Goal: Navigation & Orientation: Find specific page/section

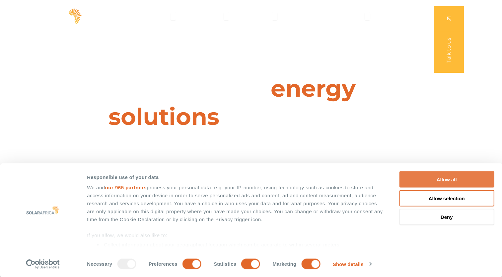
click at [441, 180] on button "Allow all" at bounding box center [446, 179] width 95 height 16
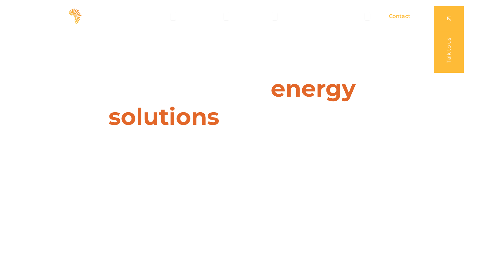
click at [400, 15] on span "Contact" at bounding box center [400, 16] width 22 height 8
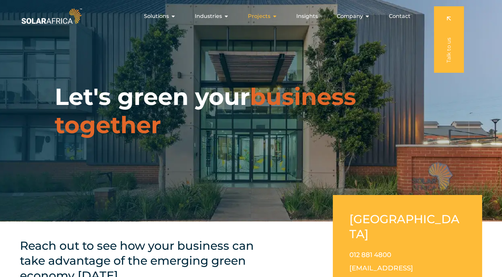
click at [270, 17] on span "Projects" at bounding box center [259, 16] width 23 height 8
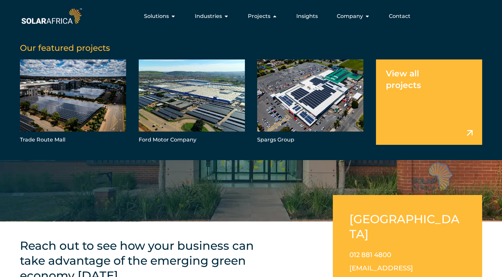
click at [469, 133] on link "Menu" at bounding box center [429, 101] width 106 height 85
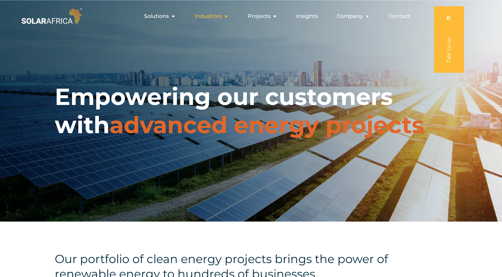
click at [224, 16] on div "Industries Close Industries Open Industries" at bounding box center [211, 16] width 45 height 13
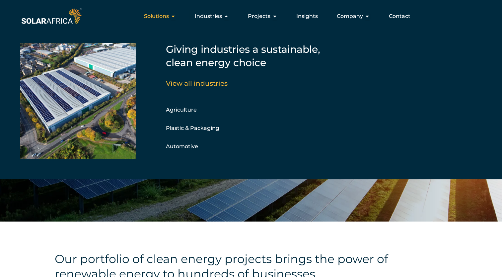
click at [169, 15] on span "Solutions" at bounding box center [156, 16] width 25 height 8
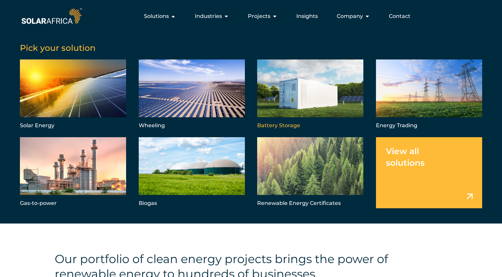
click at [309, 92] on link "Menu" at bounding box center [310, 94] width 106 height 71
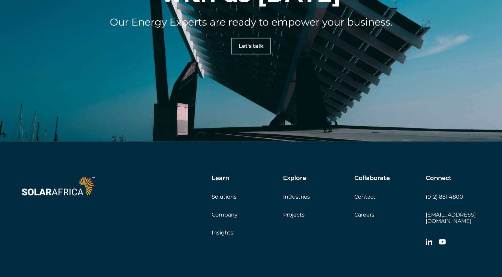
scroll to position [2026, 0]
